Goal: Task Accomplishment & Management: Complete application form

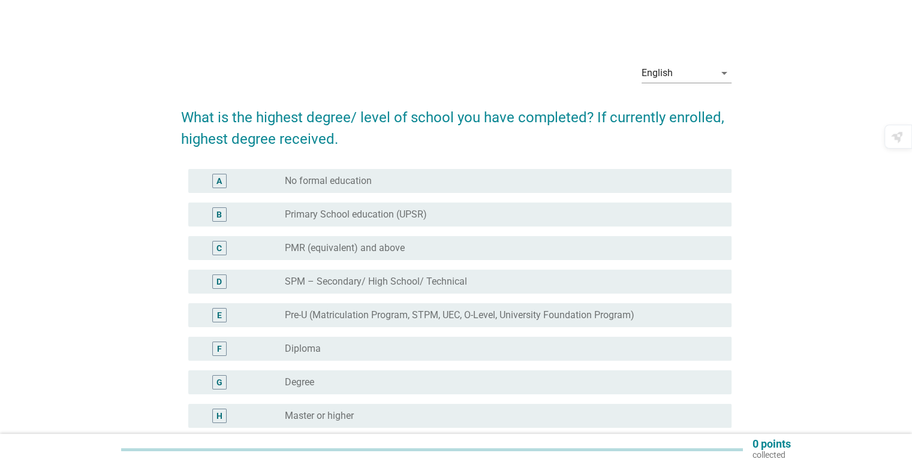
click at [216, 415] on div "H" at bounding box center [219, 416] width 6 height 13
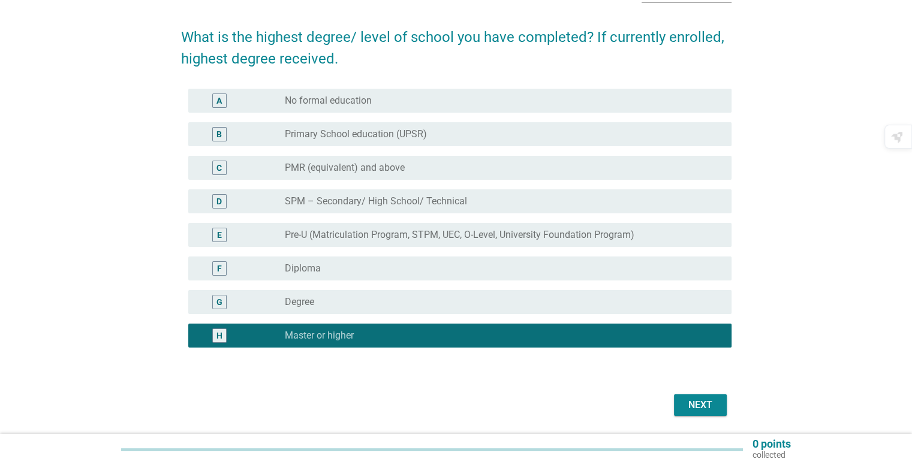
scroll to position [101, 0]
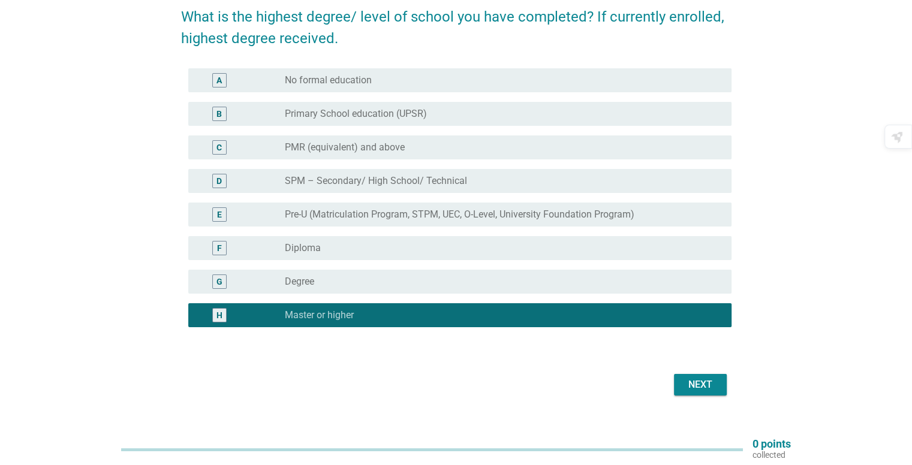
click at [713, 390] on div "Next" at bounding box center [700, 385] width 34 height 14
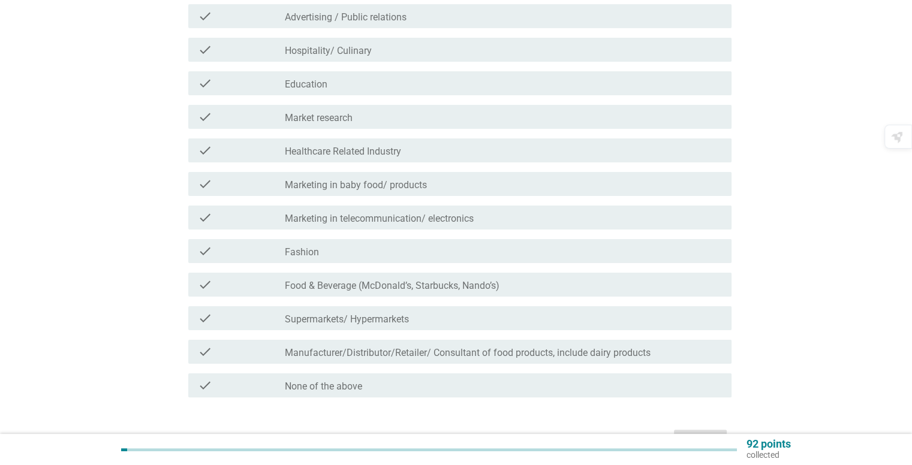
scroll to position [192, 0]
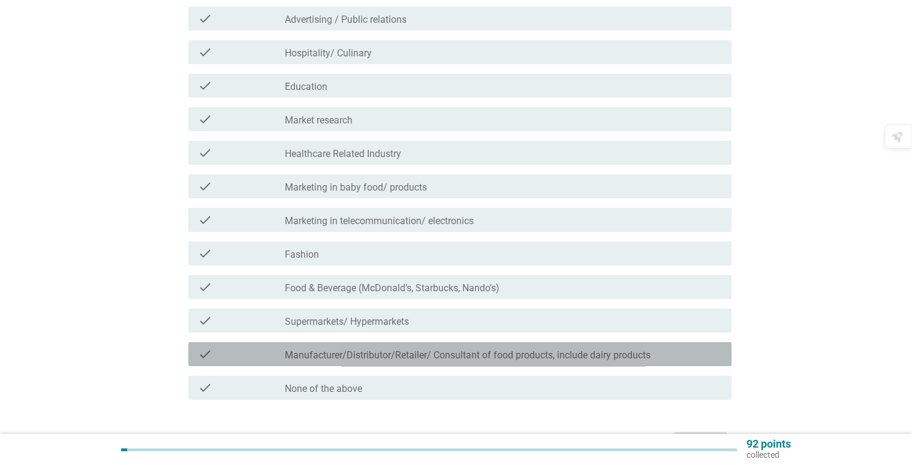
click at [355, 353] on label "Manufacturer/Distributor/Retailer/ Consultant of food products, include dairy p…" at bounding box center [468, 356] width 366 height 12
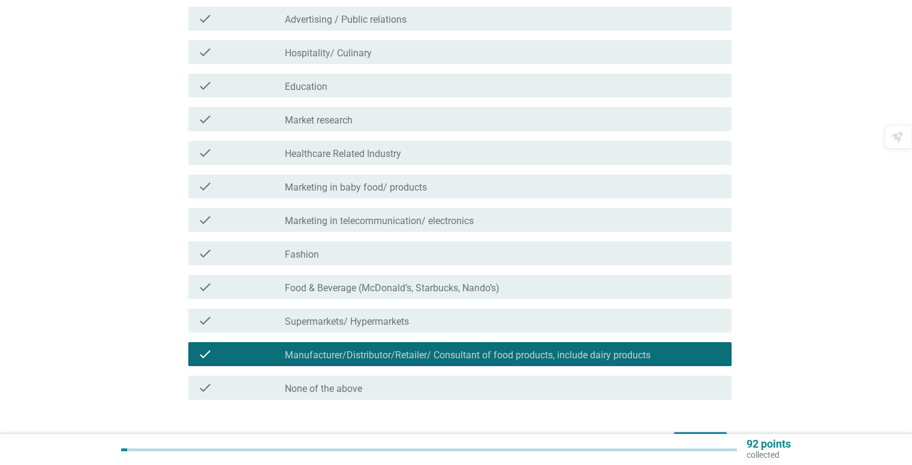
click at [333, 320] on label "Supermarkets/ Hypermarkets" at bounding box center [347, 322] width 124 height 12
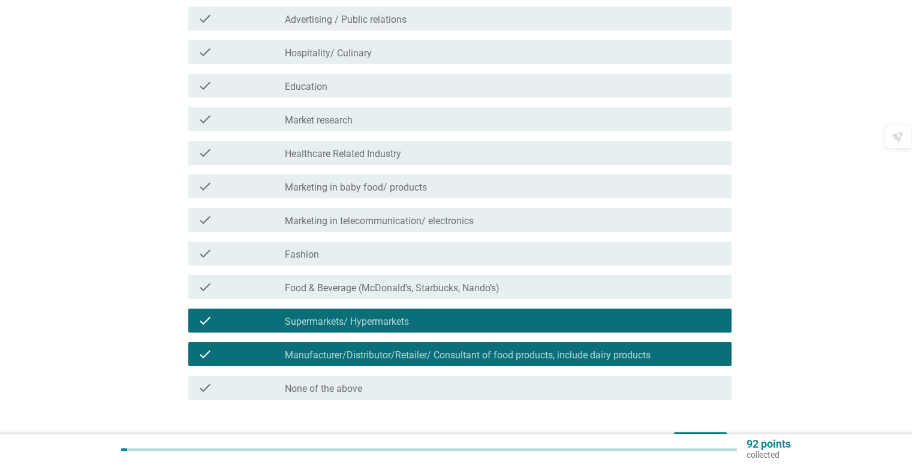
scroll to position [137, 0]
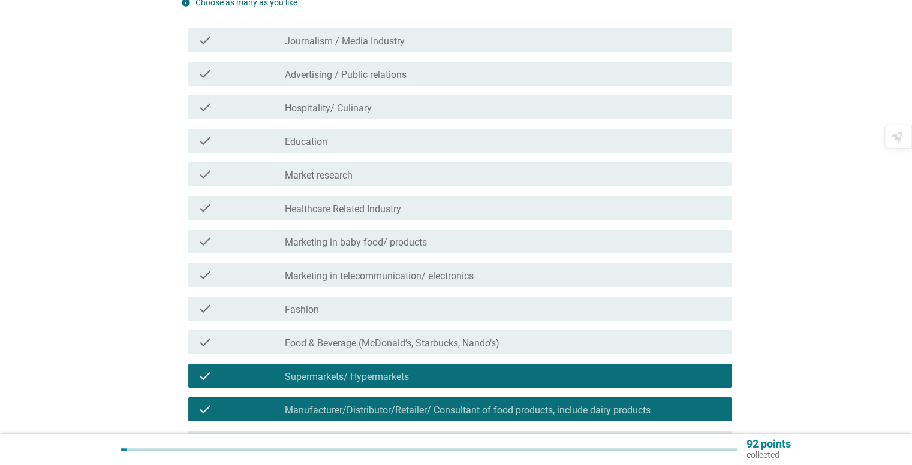
click at [329, 210] on label "Healthcare Related Industry" at bounding box center [343, 209] width 116 height 12
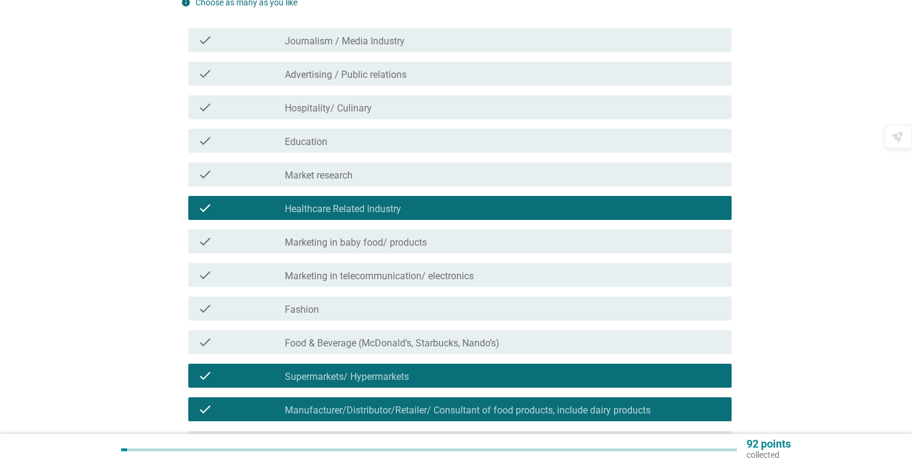
click at [314, 143] on label "Education" at bounding box center [306, 142] width 43 height 12
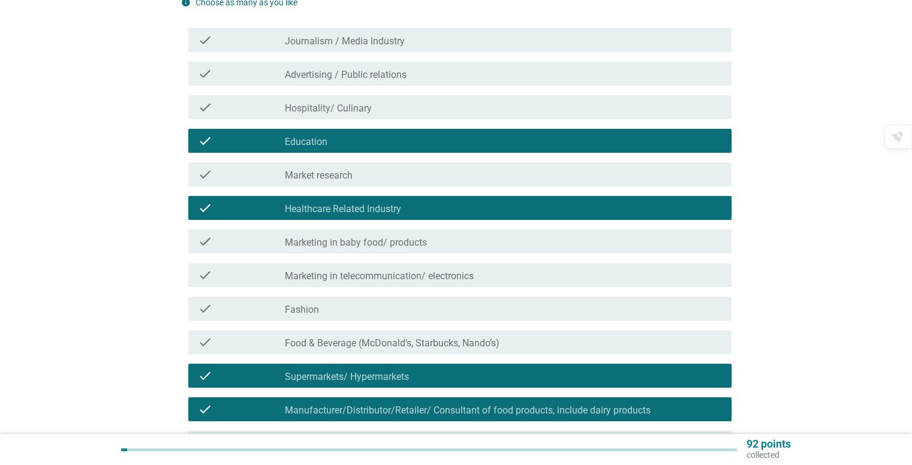
click at [321, 49] on div "check check_box_outline_blank Journalism / Media Industry" at bounding box center [459, 40] width 543 height 24
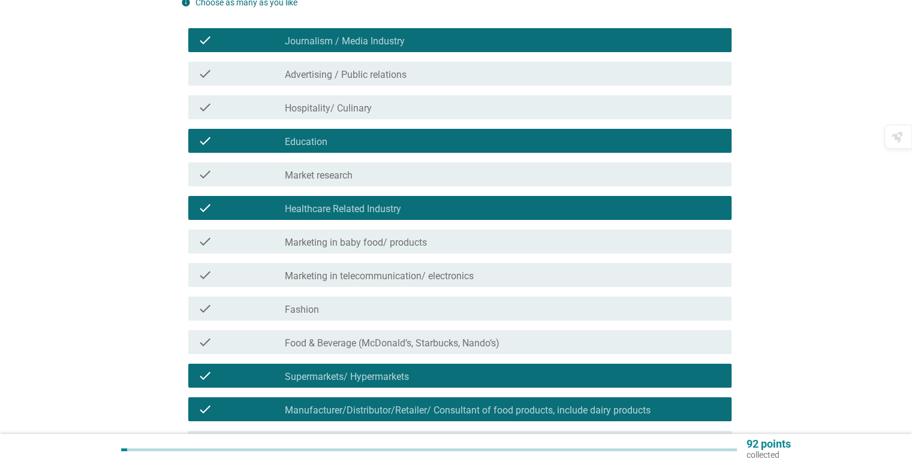
click at [330, 72] on label "Advertising / Public relations" at bounding box center [346, 75] width 122 height 12
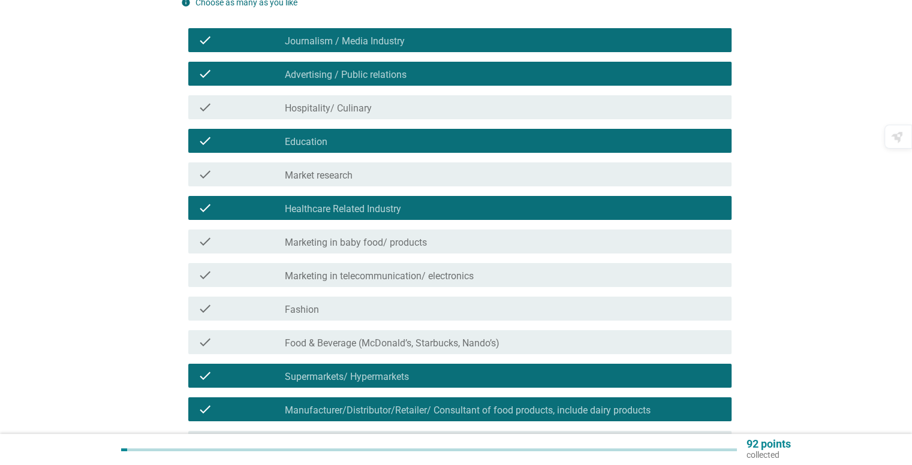
scroll to position [269, 0]
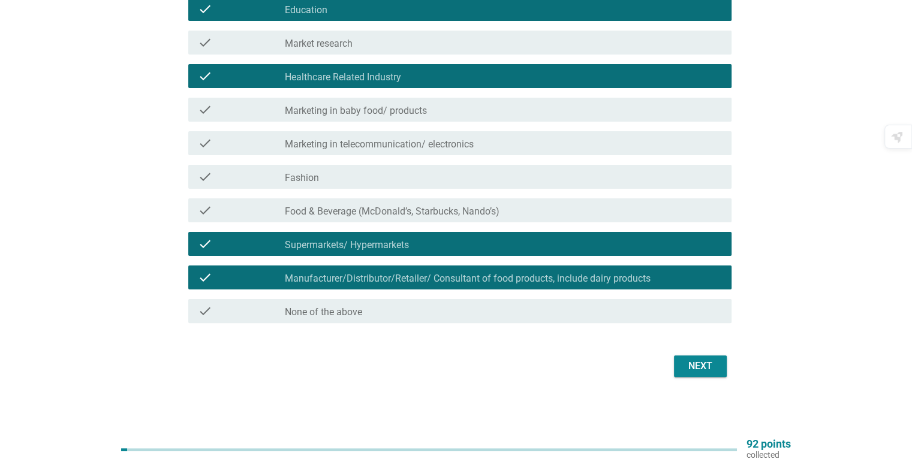
click at [686, 363] on div "Next" at bounding box center [700, 366] width 34 height 14
